Goal: Transaction & Acquisition: Book appointment/travel/reservation

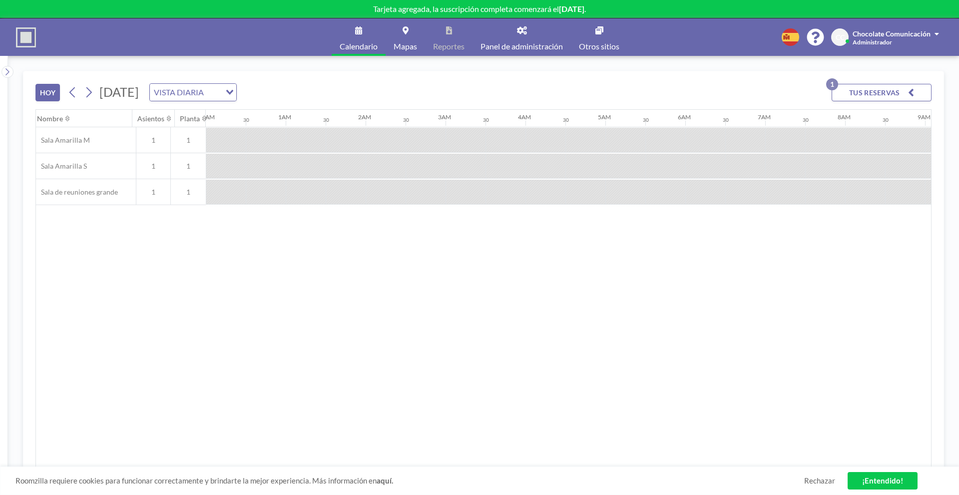
scroll to position [0, 797]
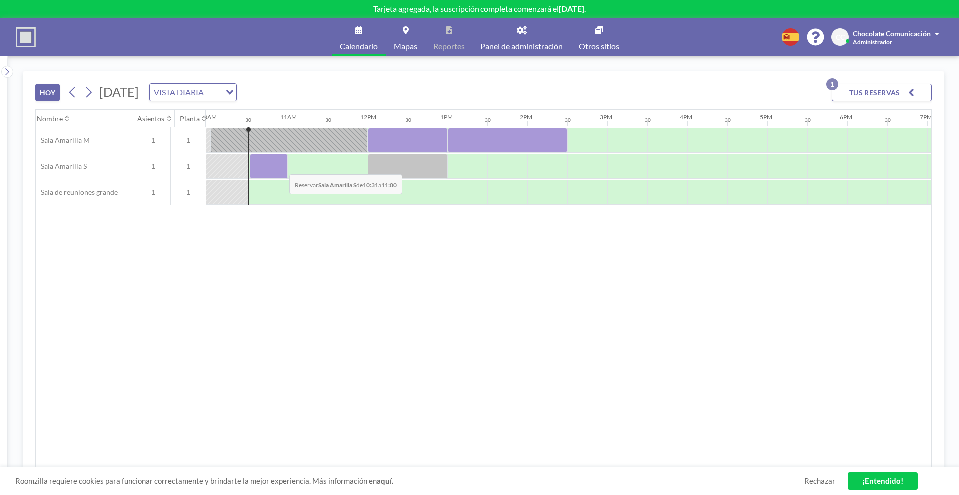
click at [281, 167] on div at bounding box center [269, 166] width 38 height 25
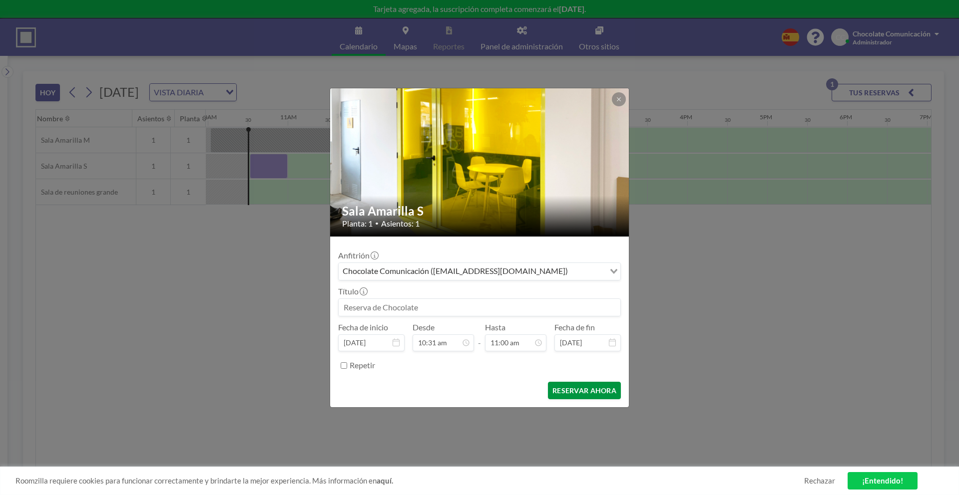
click at [601, 391] on button "RESERVAR AHORA" at bounding box center [584, 390] width 73 height 17
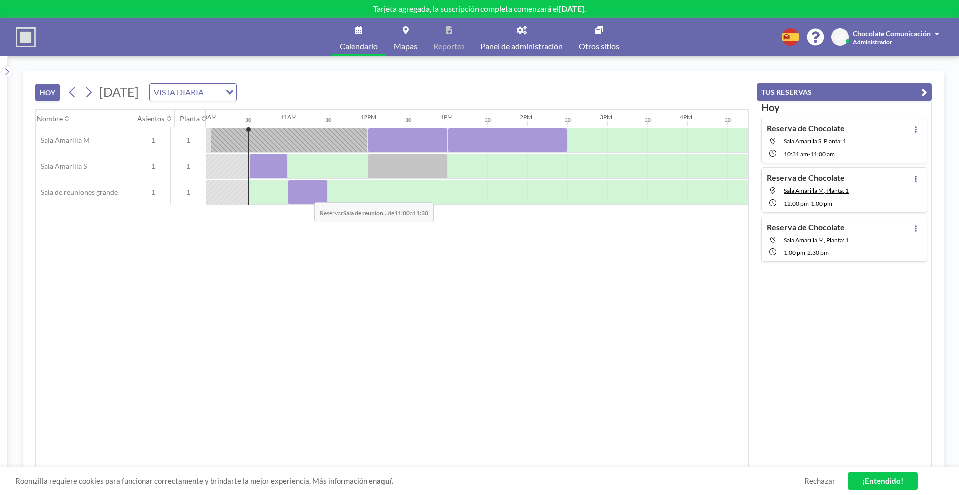
click at [306, 195] on div at bounding box center [308, 192] width 40 height 25
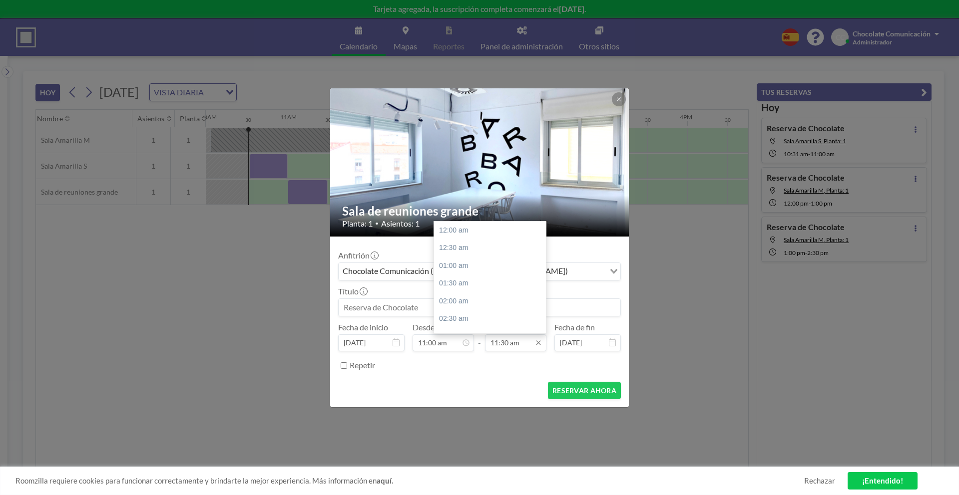
click at [511, 349] on input "11:30 am" at bounding box center [515, 343] width 61 height 17
click at [476, 284] on div "01:00 pm" at bounding box center [490, 284] width 112 height 18
type input "01:00 pm"
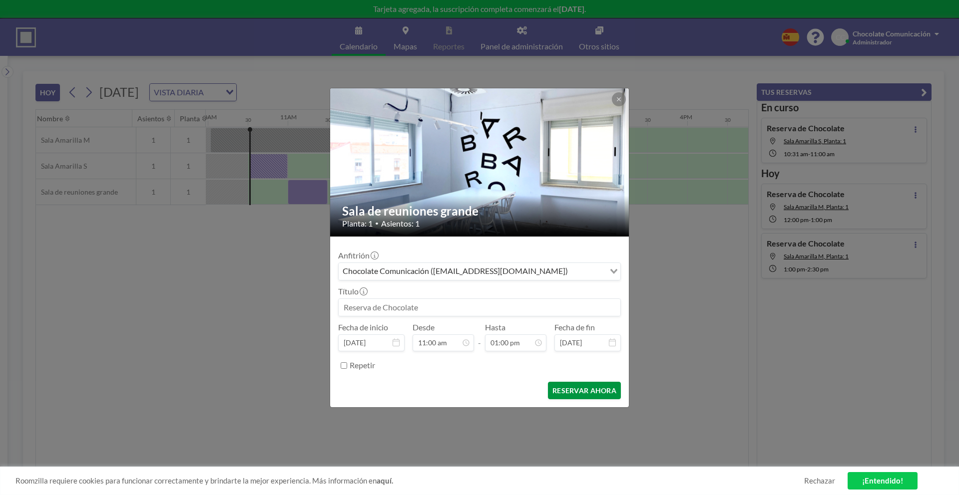
click at [573, 394] on button "RESERVAR AHORA" at bounding box center [584, 390] width 73 height 17
